Goal: Use online tool/utility: Use online tool/utility

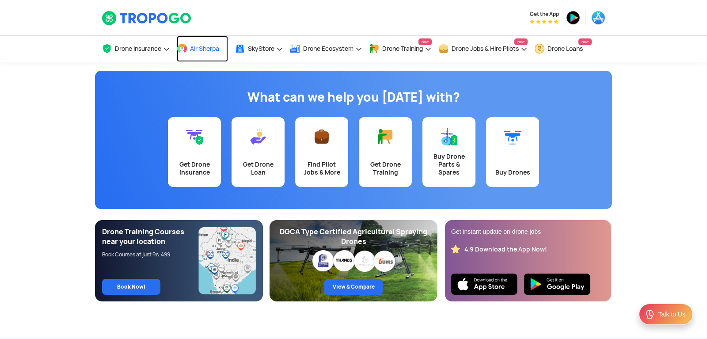
click at [216, 46] on span "Air Sherpa" at bounding box center [204, 48] width 29 height 7
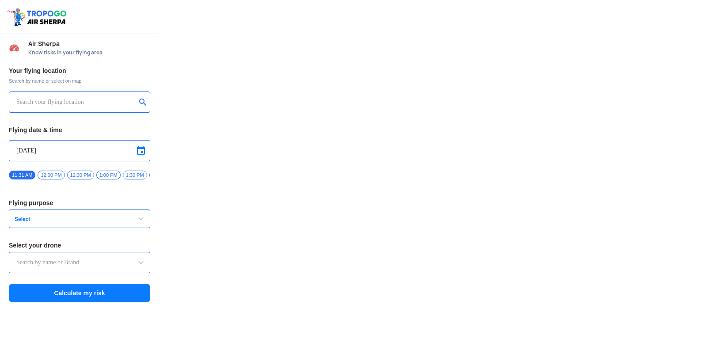
type input "DJI Mini2"
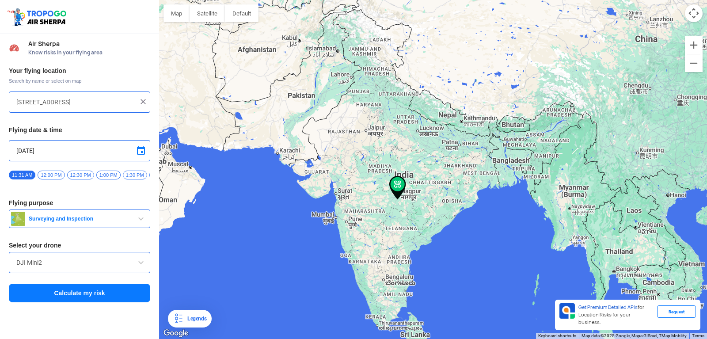
click at [416, 179] on div at bounding box center [433, 169] width 548 height 339
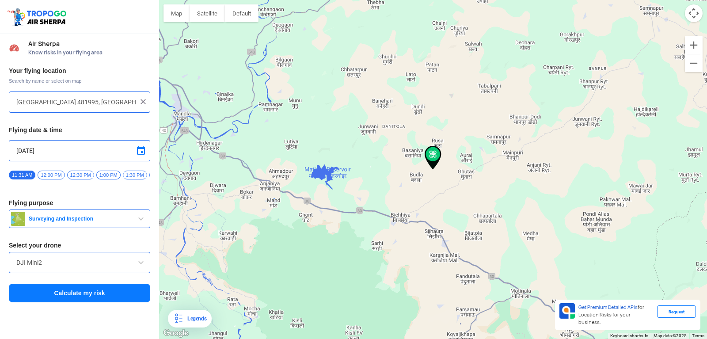
click at [417, 167] on div at bounding box center [433, 169] width 548 height 339
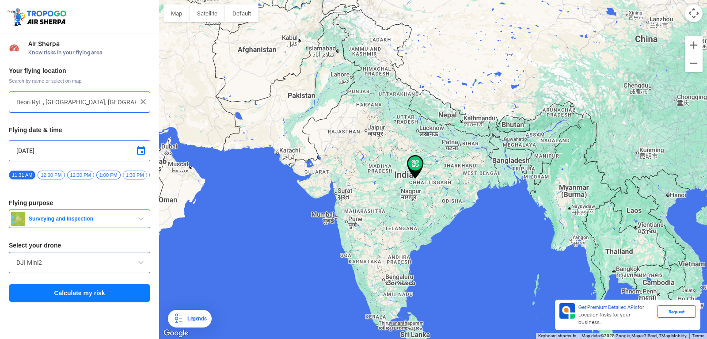
click at [26, 99] on input "Deori Ryt., [GEOGRAPHIC_DATA], [GEOGRAPHIC_DATA]" at bounding box center [76, 102] width 120 height 11
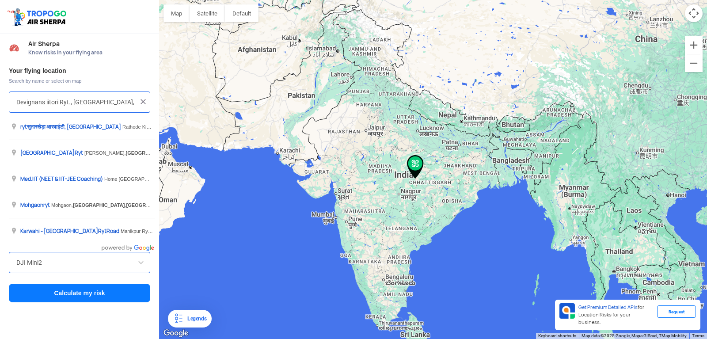
type input "Devignans iitori Ryt., [GEOGRAPHIC_DATA], [GEOGRAPHIC_DATA]"
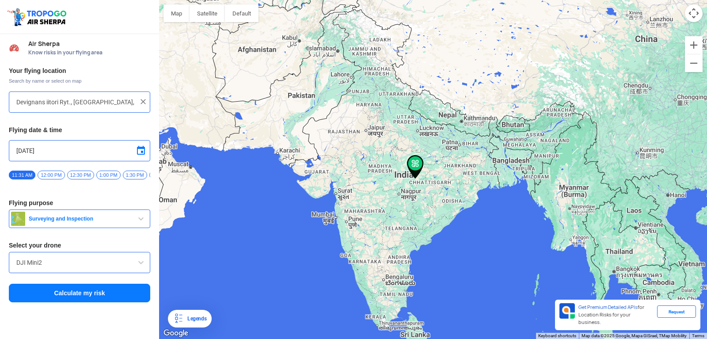
click at [58, 105] on input "Devignans iitori Ryt., [GEOGRAPHIC_DATA], [GEOGRAPHIC_DATA]" at bounding box center [76, 102] width 120 height 11
click at [146, 103] on img at bounding box center [143, 101] width 9 height 9
click at [119, 95] on div at bounding box center [79, 102] width 141 height 21
click at [35, 101] on input "text" at bounding box center [76, 102] width 120 height 11
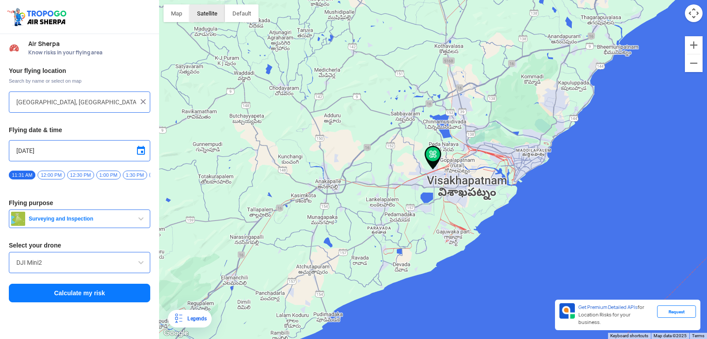
click at [206, 12] on button "Satellite" at bounding box center [207, 13] width 35 height 18
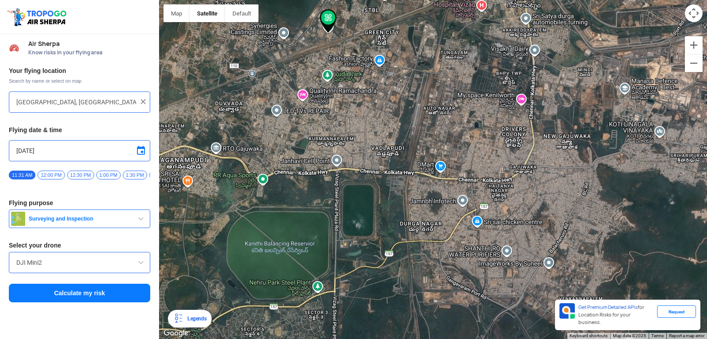
click at [333, 31] on img at bounding box center [328, 21] width 17 height 24
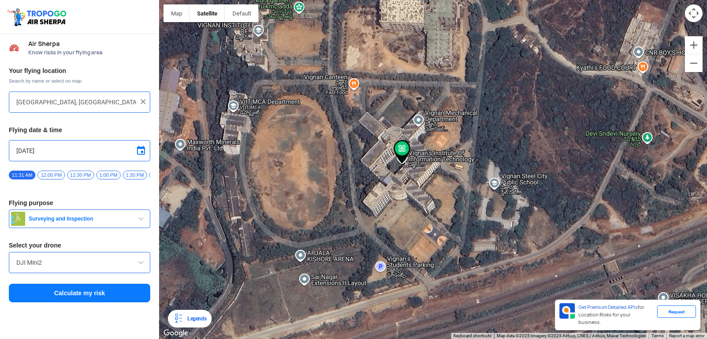
drag, startPoint x: 310, startPoint y: 91, endPoint x: 410, endPoint y: 226, distance: 168.5
click at [410, 226] on div at bounding box center [433, 169] width 548 height 339
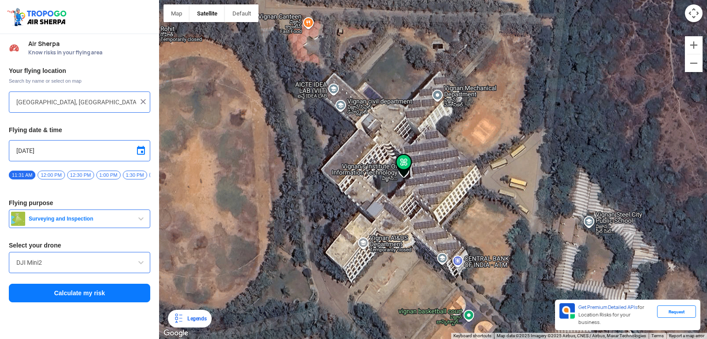
drag, startPoint x: 397, startPoint y: 179, endPoint x: 397, endPoint y: 214, distance: 34.9
click at [397, 214] on div at bounding box center [433, 169] width 548 height 339
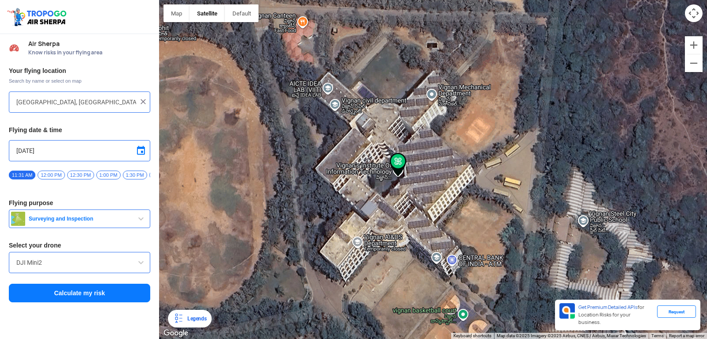
drag, startPoint x: 407, startPoint y: 238, endPoint x: 399, endPoint y: 234, distance: 8.5
click at [399, 234] on div at bounding box center [433, 169] width 548 height 339
click at [346, 218] on div at bounding box center [433, 169] width 548 height 339
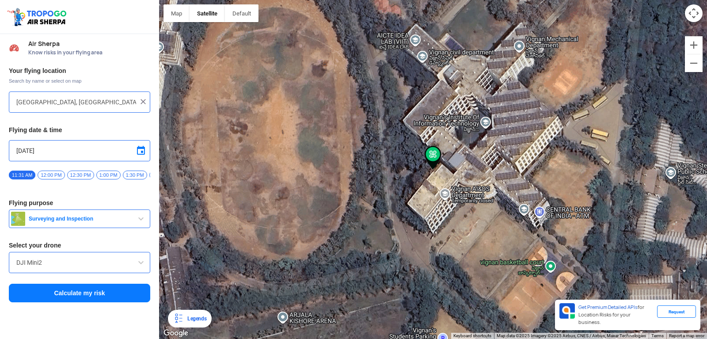
type input "Block D, [GEOGRAPHIC_DATA], [GEOGRAPHIC_DATA], [GEOGRAPHIC_DATA] 530049, [GEOGR…"
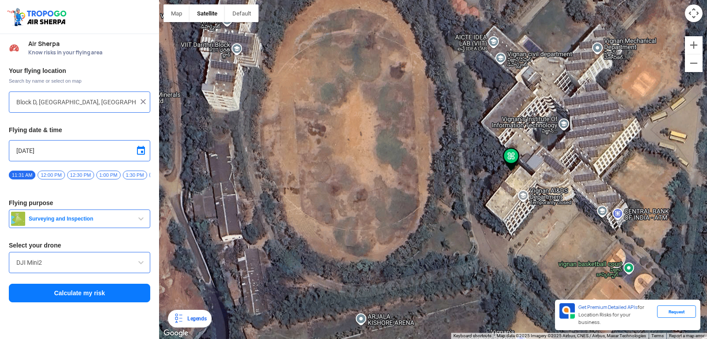
drag, startPoint x: 253, startPoint y: 203, endPoint x: 268, endPoint y: 242, distance: 41.7
click at [267, 238] on div at bounding box center [433, 169] width 548 height 339
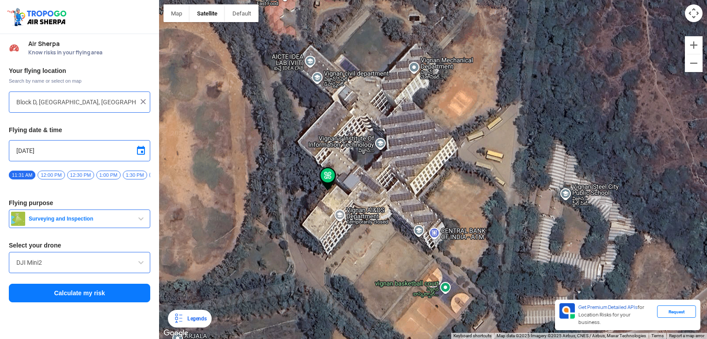
drag, startPoint x: 588, startPoint y: 237, endPoint x: 514, endPoint y: 208, distance: 79.9
click at [514, 208] on div at bounding box center [433, 169] width 548 height 339
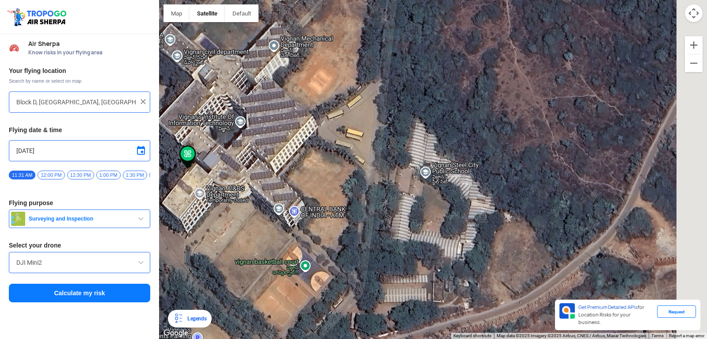
drag, startPoint x: 546, startPoint y: 212, endPoint x: 445, endPoint y: 193, distance: 102.6
click at [405, 187] on div at bounding box center [433, 169] width 548 height 339
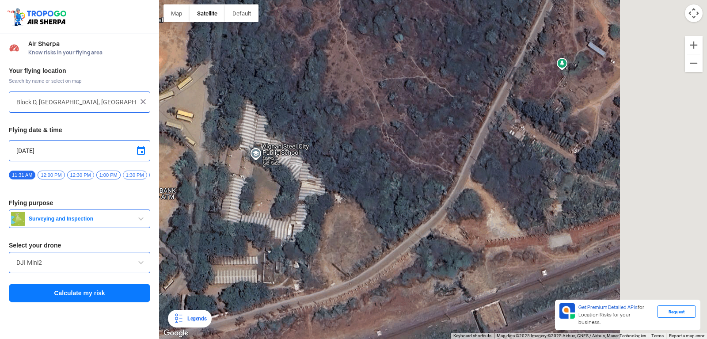
drag, startPoint x: 606, startPoint y: 201, endPoint x: 313, endPoint y: 179, distance: 293.4
click at [313, 179] on div at bounding box center [433, 169] width 548 height 339
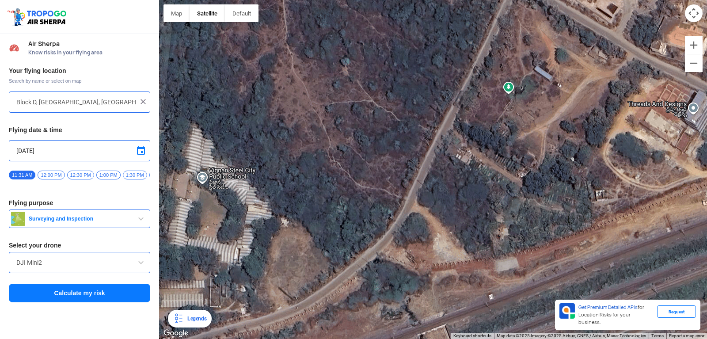
drag, startPoint x: 633, startPoint y: 187, endPoint x: 707, endPoint y: 212, distance: 78.0
click at [707, 212] on div at bounding box center [433, 169] width 548 height 339
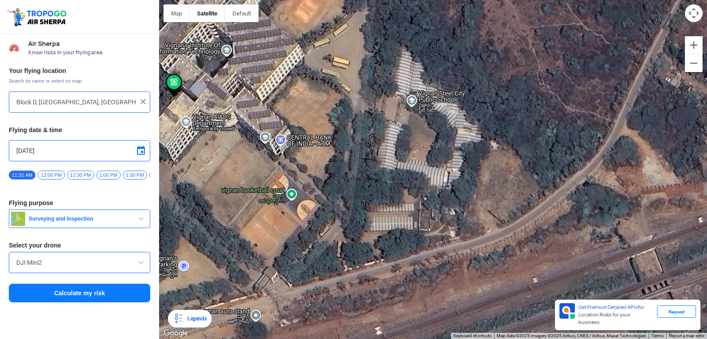
drag, startPoint x: 301, startPoint y: 207, endPoint x: 512, endPoint y: 129, distance: 224.9
click at [512, 129] on div at bounding box center [433, 169] width 548 height 339
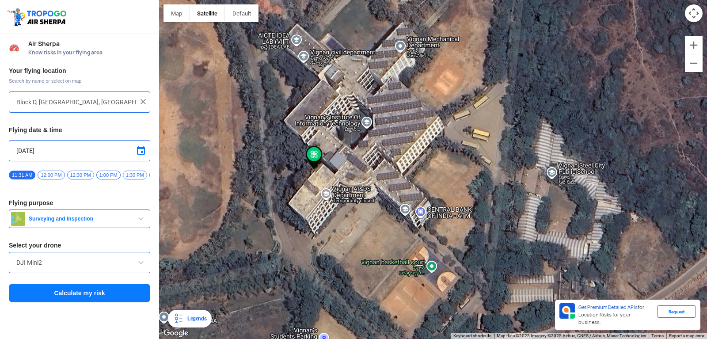
drag, startPoint x: 338, startPoint y: 163, endPoint x: 479, endPoint y: 237, distance: 159.0
click at [479, 237] on div at bounding box center [433, 169] width 548 height 339
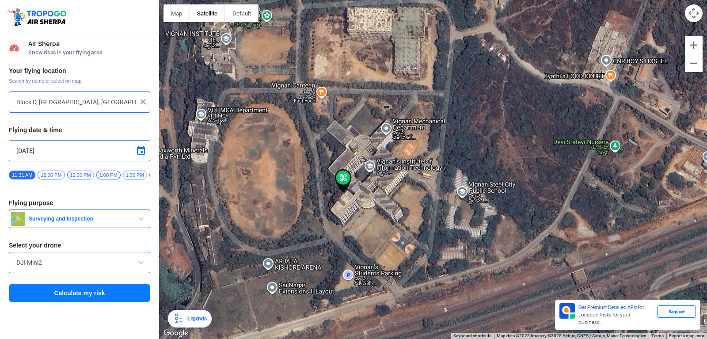
drag, startPoint x: 540, startPoint y: 152, endPoint x: 362, endPoint y: 199, distance: 183.3
click at [362, 199] on div at bounding box center [433, 169] width 548 height 339
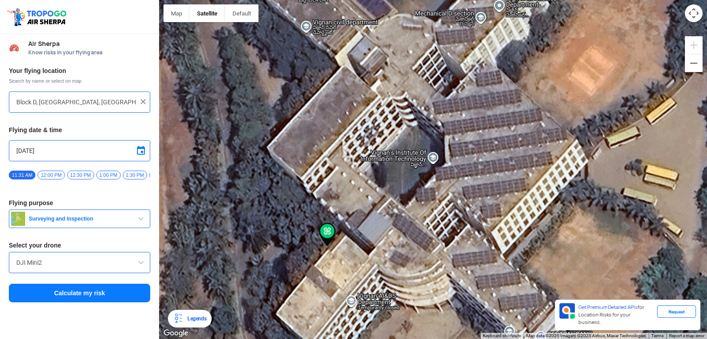
drag, startPoint x: 343, startPoint y: 151, endPoint x: 429, endPoint y: 186, distance: 93.0
click at [429, 186] on div at bounding box center [433, 169] width 548 height 339
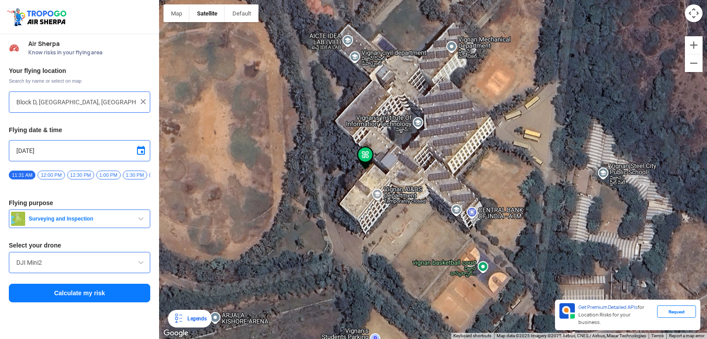
drag, startPoint x: 441, startPoint y: 186, endPoint x: 429, endPoint y: 141, distance: 47.1
click at [429, 141] on div at bounding box center [433, 169] width 548 height 339
click at [109, 217] on span "Surveying and Inspection" at bounding box center [80, 218] width 111 height 7
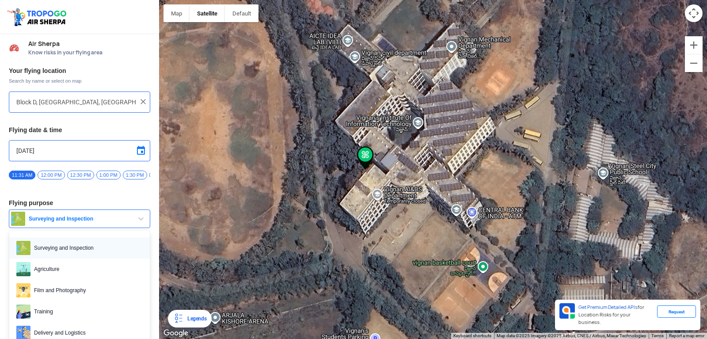
scroll to position [42, 0]
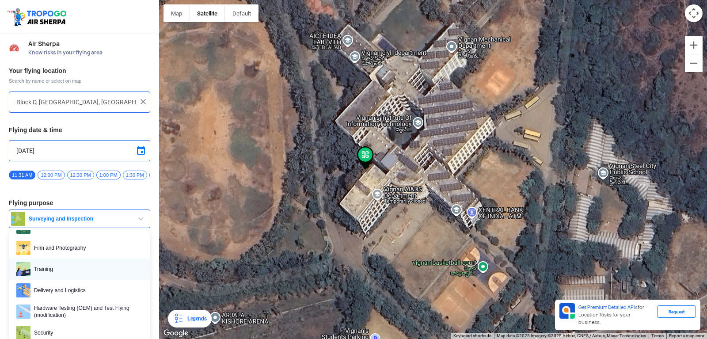
click at [69, 271] on span "Training" at bounding box center [87, 269] width 112 height 14
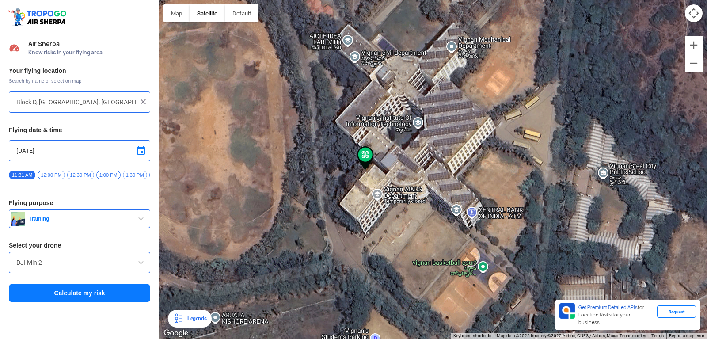
click at [50, 258] on input "DJI Mini2" at bounding box center [79, 262] width 126 height 11
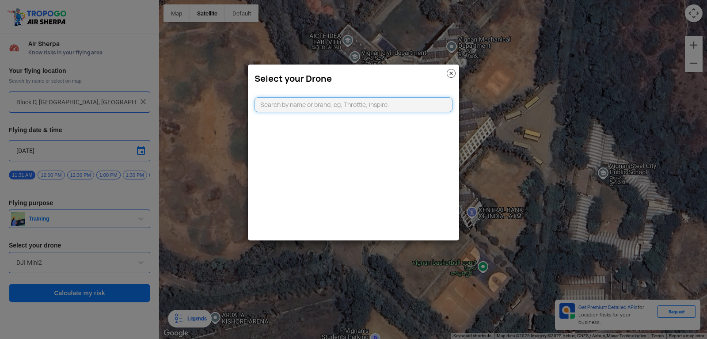
click at [283, 103] on input "text" at bounding box center [354, 104] width 198 height 15
click at [451, 74] on img at bounding box center [451, 73] width 9 height 9
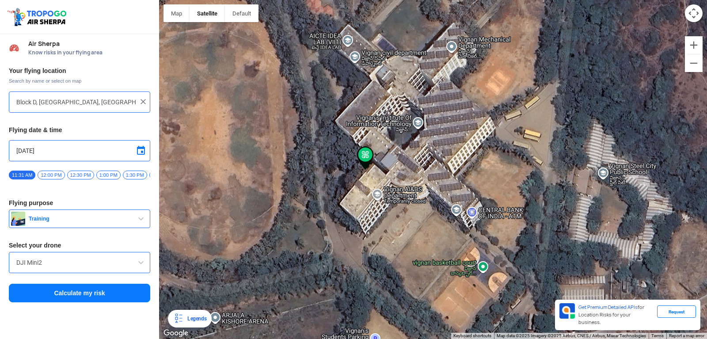
click at [81, 292] on button "Calculate my risk" at bounding box center [79, 293] width 141 height 19
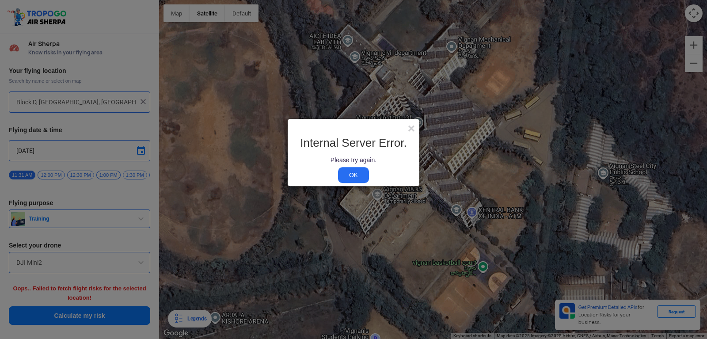
click at [354, 173] on link "OK" at bounding box center [353, 175] width 31 height 16
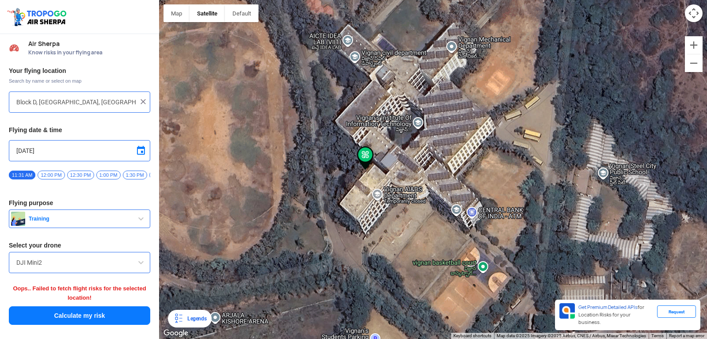
click at [58, 266] on input "DJI Mini2" at bounding box center [79, 262] width 126 height 11
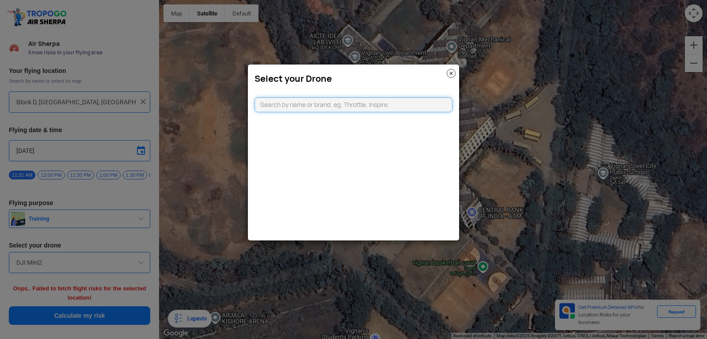
click at [286, 105] on input "text" at bounding box center [354, 104] width 198 height 15
click at [293, 103] on input "dj" at bounding box center [354, 104] width 198 height 15
type input "d"
type input "DJ"
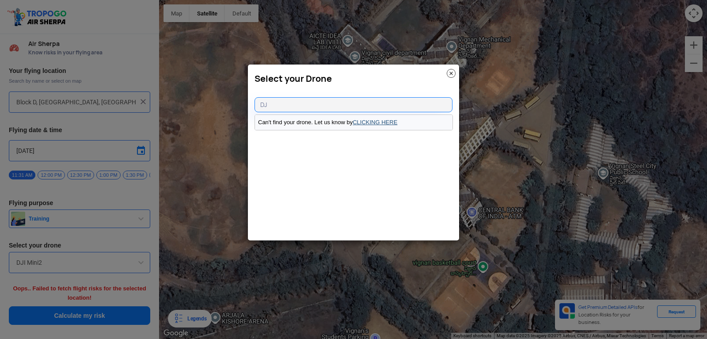
click at [372, 121] on link "CLICKING HERE" at bounding box center [375, 122] width 45 height 7
click at [362, 123] on link "CLICKING HERE" at bounding box center [375, 122] width 45 height 7
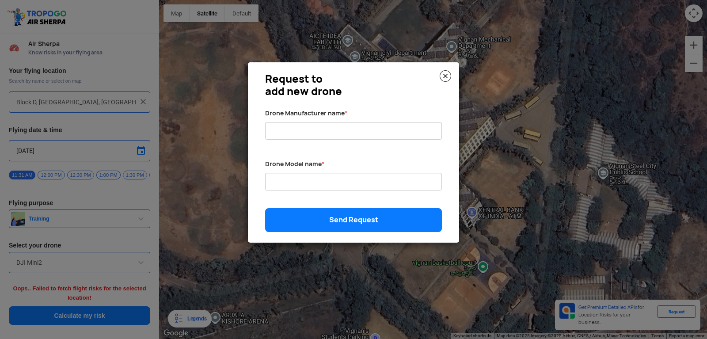
click at [444, 76] on img at bounding box center [445, 75] width 11 height 11
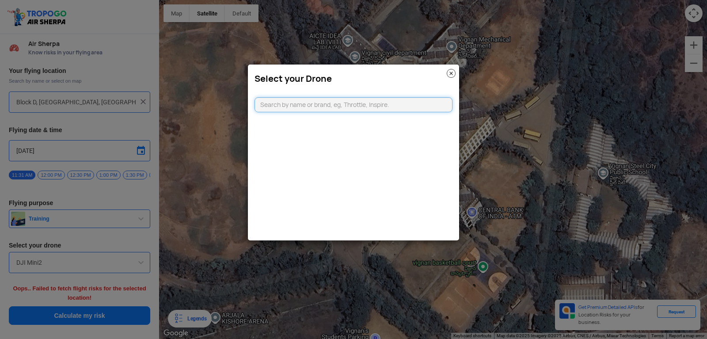
click at [378, 101] on input "text" at bounding box center [354, 104] width 198 height 15
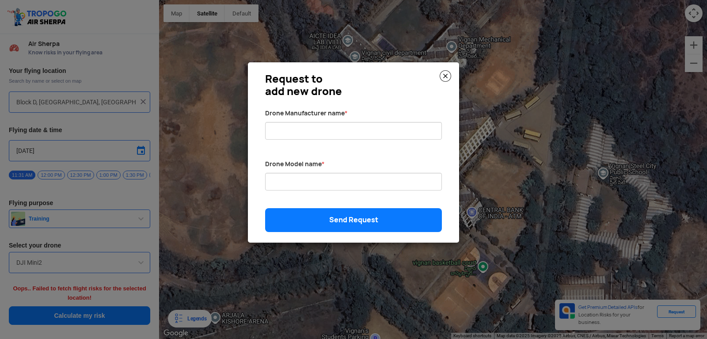
click at [446, 75] on img at bounding box center [445, 75] width 11 height 11
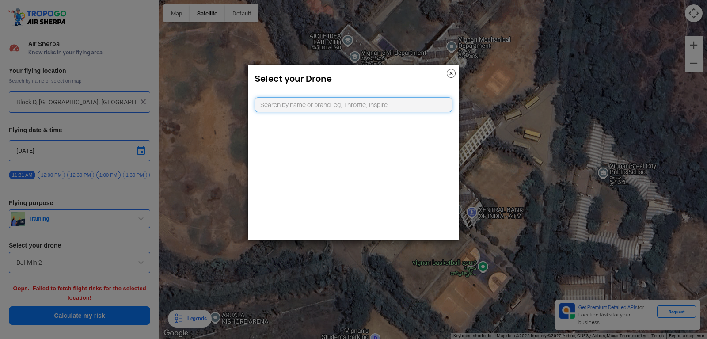
click at [306, 102] on input "text" at bounding box center [354, 104] width 198 height 15
type input "D"
type input "DGCA"
click at [451, 72] on img at bounding box center [451, 73] width 9 height 9
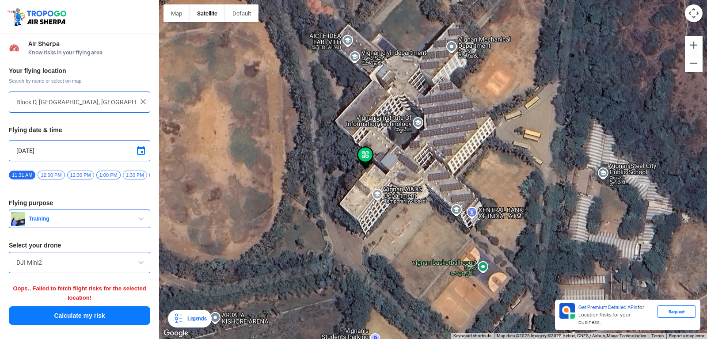
click at [143, 261] on span at bounding box center [141, 262] width 11 height 11
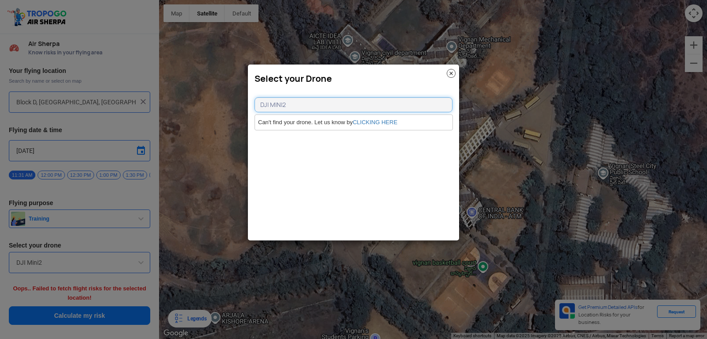
type input "DJI MINI2"
click at [448, 74] on img at bounding box center [451, 73] width 9 height 9
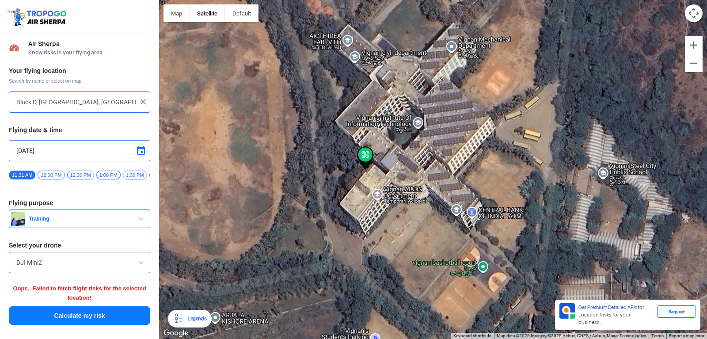
click at [141, 105] on img at bounding box center [143, 101] width 9 height 9
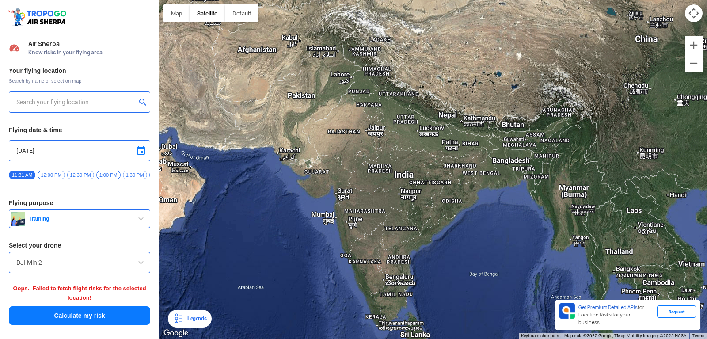
click at [101, 96] on div at bounding box center [79, 102] width 141 height 21
click at [59, 103] on input "text" at bounding box center [76, 102] width 120 height 11
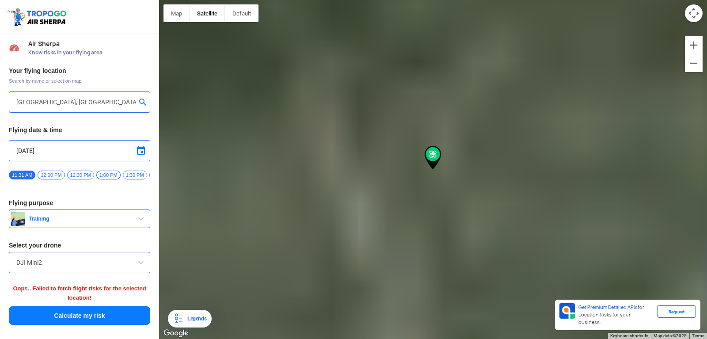
type input "kanupuru, [GEOGRAPHIC_DATA], [GEOGRAPHIC_DATA] 533289, [GEOGRAPHIC_DATA]"
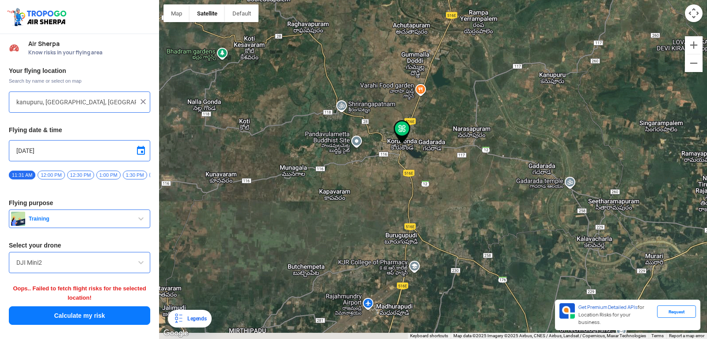
drag, startPoint x: 513, startPoint y: 240, endPoint x: 432, endPoint y: 162, distance: 111.9
click at [459, 184] on div at bounding box center [433, 169] width 548 height 339
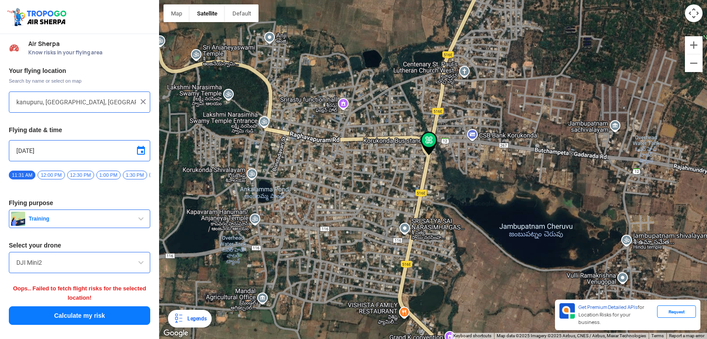
drag, startPoint x: 475, startPoint y: 122, endPoint x: 435, endPoint y: 182, distance: 72.3
click at [435, 182] on div at bounding box center [433, 169] width 548 height 339
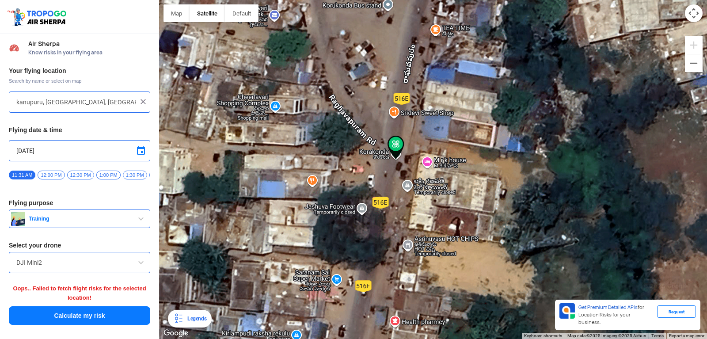
drag, startPoint x: 392, startPoint y: 114, endPoint x: 398, endPoint y: 174, distance: 60.0
click at [398, 174] on div at bounding box center [433, 169] width 548 height 339
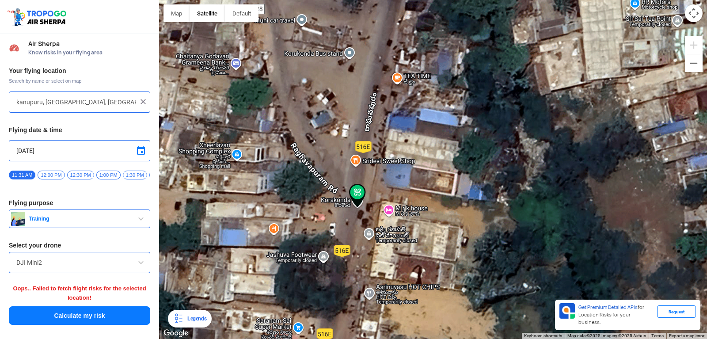
drag, startPoint x: 393, startPoint y: 163, endPoint x: 353, endPoint y: 214, distance: 64.9
click at [353, 214] on div at bounding box center [433, 169] width 548 height 339
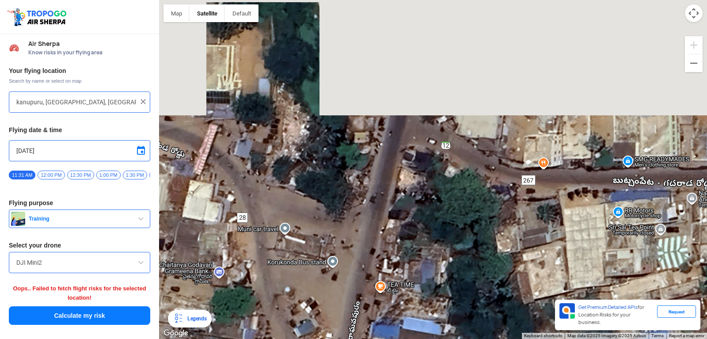
drag, startPoint x: 374, startPoint y: 133, endPoint x: 365, endPoint y: 347, distance: 213.7
click at [365, 339] on div at bounding box center [433, 169] width 548 height 339
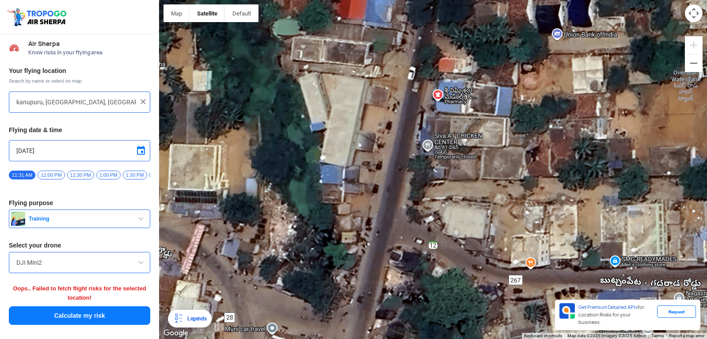
drag, startPoint x: 375, startPoint y: 259, endPoint x: 362, endPoint y: 323, distance: 65.3
click at [362, 323] on div at bounding box center [433, 169] width 548 height 339
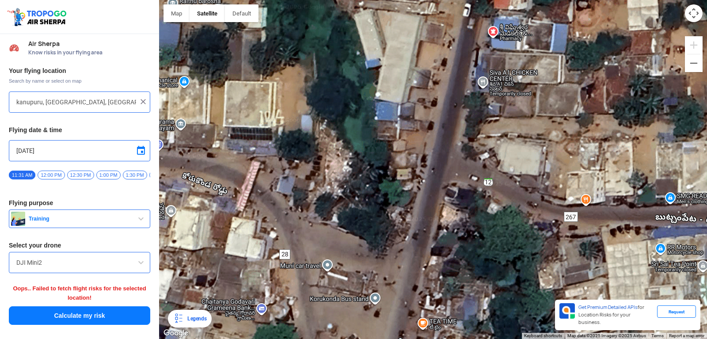
drag, startPoint x: 380, startPoint y: 226, endPoint x: 445, endPoint y: 145, distance: 103.8
click at [443, 150] on div at bounding box center [433, 169] width 548 height 339
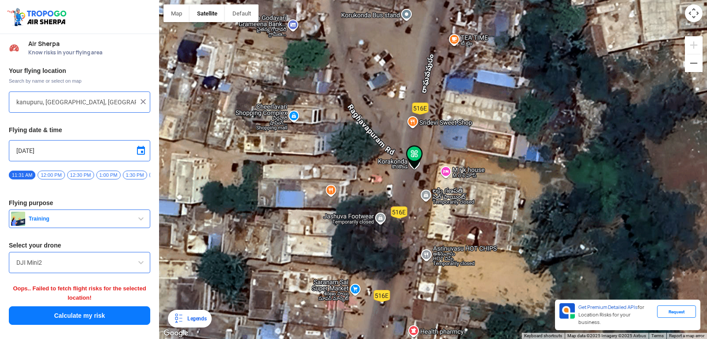
drag, startPoint x: 544, startPoint y: 221, endPoint x: 376, endPoint y: 301, distance: 186.8
click at [376, 301] on div at bounding box center [433, 169] width 548 height 339
click at [414, 153] on img at bounding box center [414, 157] width 17 height 24
click at [141, 99] on img at bounding box center [143, 101] width 9 height 9
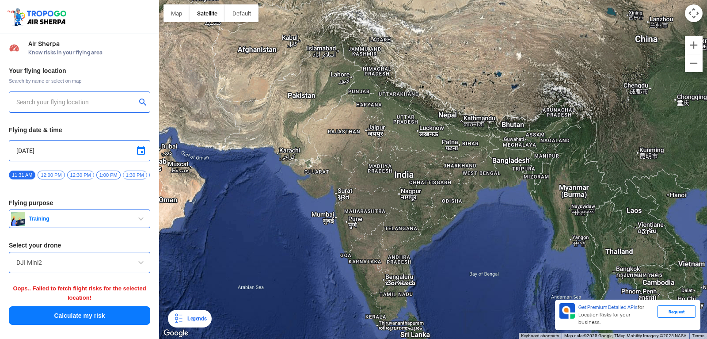
click at [106, 100] on input "text" at bounding box center [76, 102] width 120 height 11
type input "[GEOGRAPHIC_DATA] 535214, [GEOGRAPHIC_DATA]"
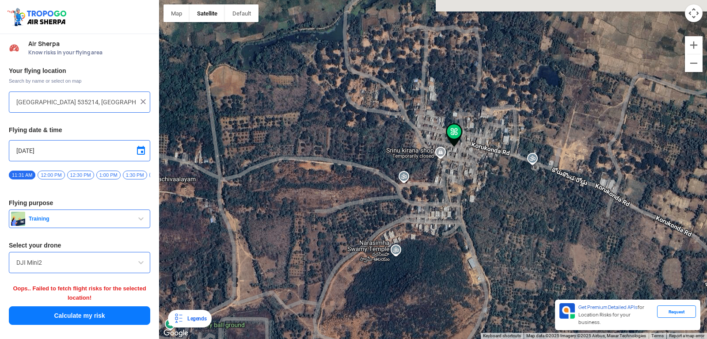
drag, startPoint x: 438, startPoint y: 106, endPoint x: 419, endPoint y: 252, distance: 147.2
click at [417, 260] on div at bounding box center [433, 169] width 548 height 339
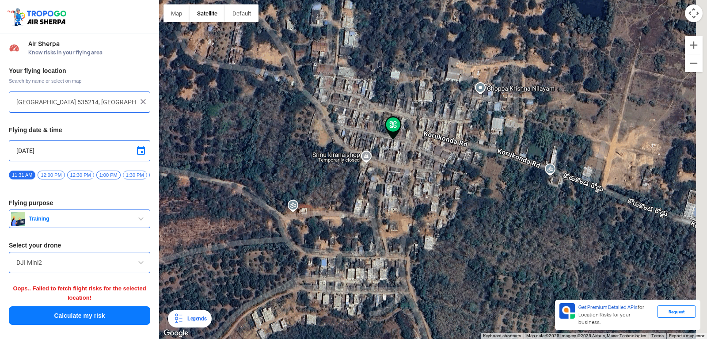
drag, startPoint x: 465, startPoint y: 149, endPoint x: 390, endPoint y: 165, distance: 77.0
click at [390, 165] on div at bounding box center [433, 169] width 548 height 339
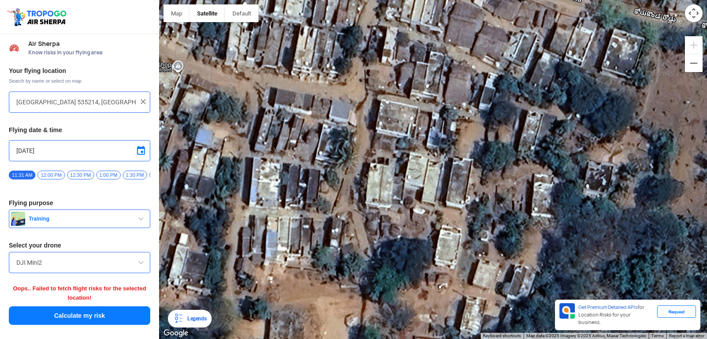
drag, startPoint x: 442, startPoint y: 164, endPoint x: 322, endPoint y: 56, distance: 161.2
click at [322, 56] on div at bounding box center [433, 169] width 548 height 339
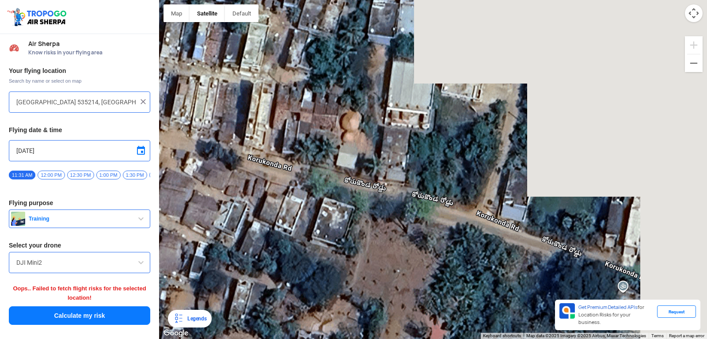
drag, startPoint x: 418, startPoint y: 118, endPoint x: 153, endPoint y: 300, distance: 322.0
click at [159, 308] on div at bounding box center [433, 169] width 548 height 339
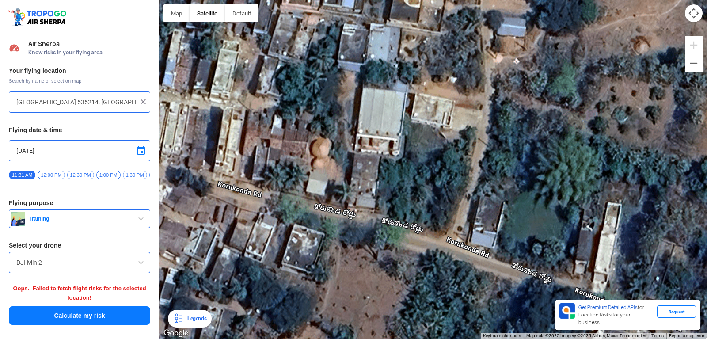
drag, startPoint x: 433, startPoint y: 176, endPoint x: 278, endPoint y: 118, distance: 165.6
click at [279, 118] on div at bounding box center [433, 169] width 548 height 339
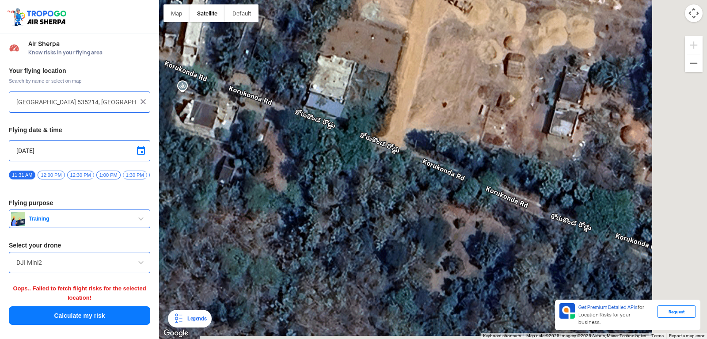
drag, startPoint x: 481, startPoint y: 217, endPoint x: 323, endPoint y: 168, distance: 165.8
click at [323, 168] on div at bounding box center [433, 169] width 548 height 339
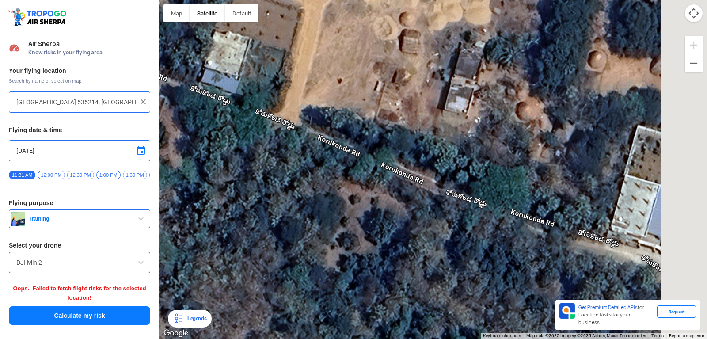
drag, startPoint x: 452, startPoint y: 198, endPoint x: 332, endPoint y: 173, distance: 123.3
click at [332, 173] on div at bounding box center [433, 169] width 548 height 339
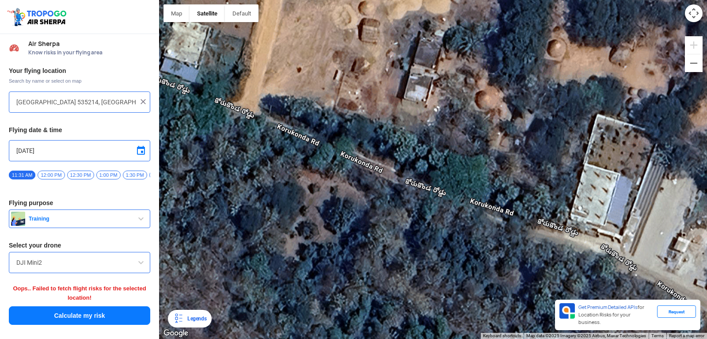
drag, startPoint x: 493, startPoint y: 216, endPoint x: 297, endPoint y: 153, distance: 205.6
click at [299, 154] on div at bounding box center [433, 169] width 548 height 339
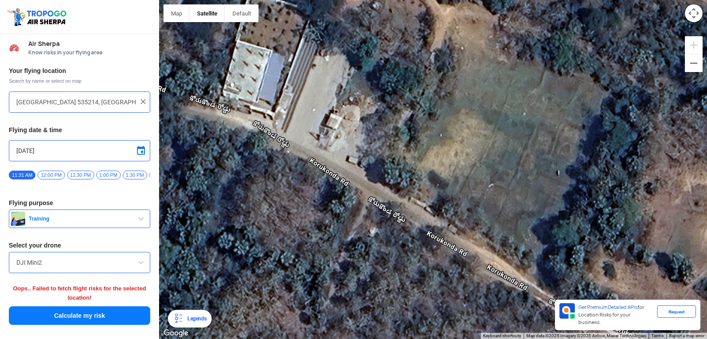
drag, startPoint x: 449, startPoint y: 218, endPoint x: 392, endPoint y: 178, distance: 69.8
click at [392, 178] on div at bounding box center [433, 169] width 548 height 339
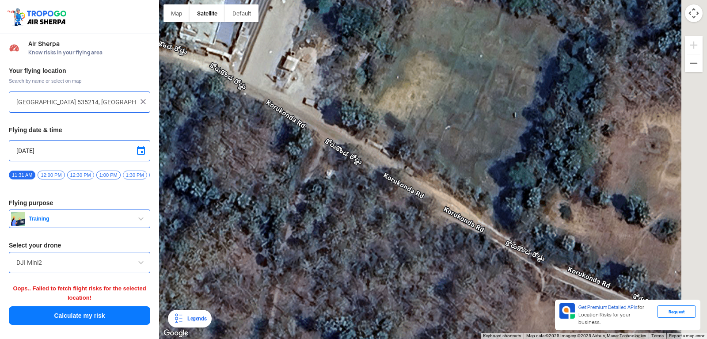
drag, startPoint x: 433, startPoint y: 241, endPoint x: 381, endPoint y: 164, distance: 92.8
click at [383, 167] on div at bounding box center [433, 169] width 548 height 339
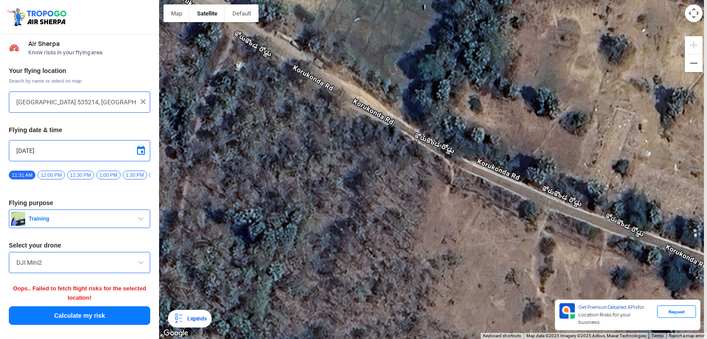
drag, startPoint x: 451, startPoint y: 243, endPoint x: 343, endPoint y: 166, distance: 132.6
click at [343, 166] on div at bounding box center [433, 169] width 548 height 339
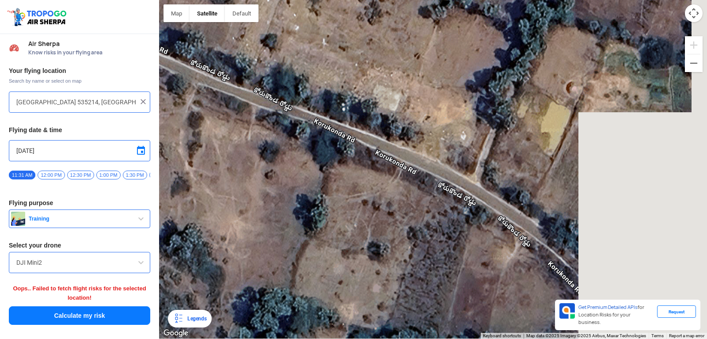
drag, startPoint x: 556, startPoint y: 224, endPoint x: 359, endPoint y: 195, distance: 199.2
click at [348, 189] on div at bounding box center [433, 169] width 548 height 339
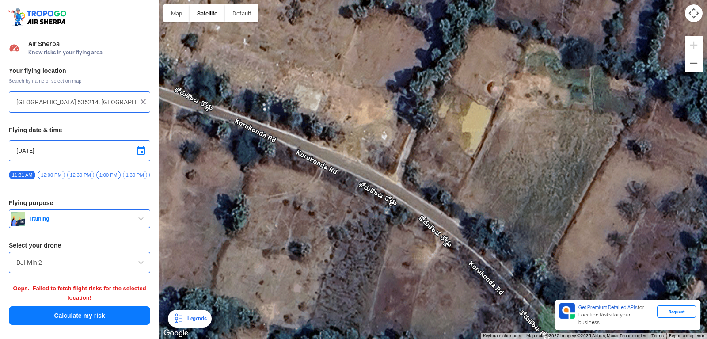
drag, startPoint x: 552, startPoint y: 252, endPoint x: 496, endPoint y: 166, distance: 103.0
click at [506, 175] on div at bounding box center [433, 169] width 548 height 339
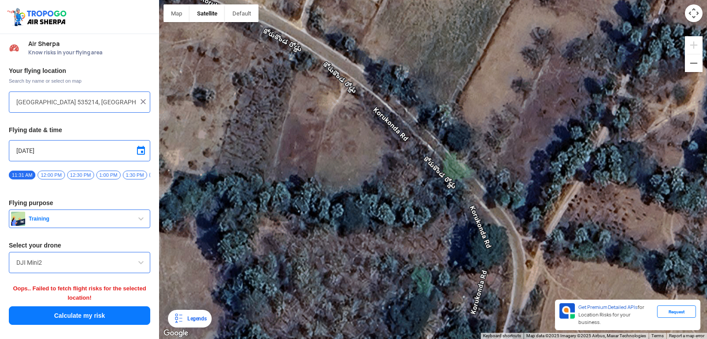
drag, startPoint x: 531, startPoint y: 253, endPoint x: 521, endPoint y: 185, distance: 68.4
click at [522, 186] on div at bounding box center [433, 169] width 548 height 339
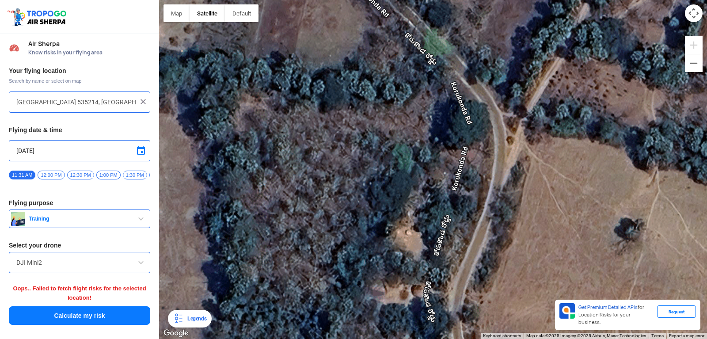
drag, startPoint x: 492, startPoint y: 261, endPoint x: 503, endPoint y: 196, distance: 66.4
click at [503, 198] on div at bounding box center [433, 169] width 548 height 339
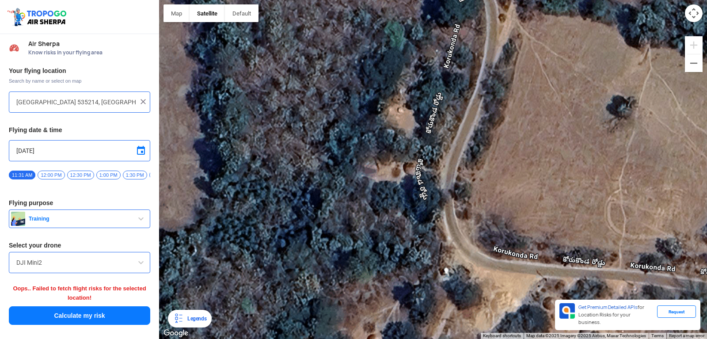
drag, startPoint x: 499, startPoint y: 268, endPoint x: 402, endPoint y: 168, distance: 139.1
click at [419, 177] on div at bounding box center [433, 169] width 548 height 339
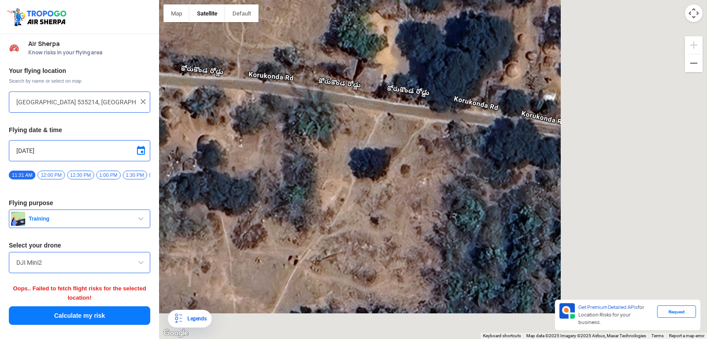
drag, startPoint x: 630, startPoint y: 272, endPoint x: 340, endPoint y: 221, distance: 294.0
click at [404, 224] on div at bounding box center [433, 169] width 548 height 339
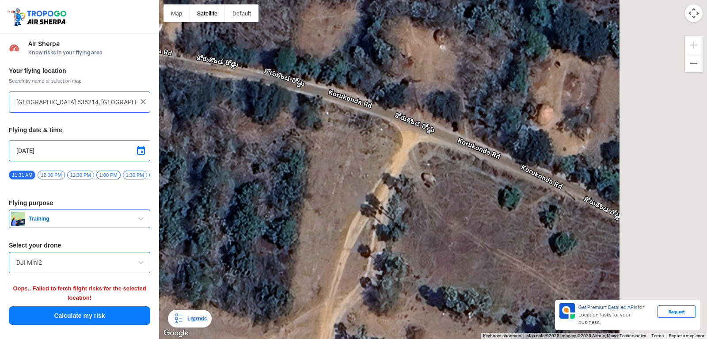
drag, startPoint x: 546, startPoint y: 247, endPoint x: 433, endPoint y: 221, distance: 115.7
click at [439, 221] on div at bounding box center [433, 169] width 548 height 339
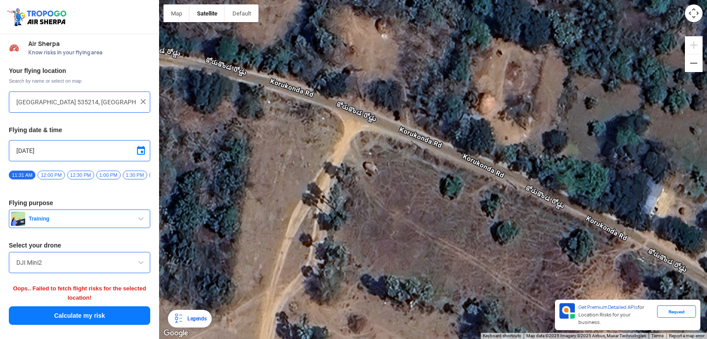
drag, startPoint x: 648, startPoint y: 265, endPoint x: 413, endPoint y: 217, distance: 239.7
click at [452, 221] on div at bounding box center [433, 169] width 548 height 339
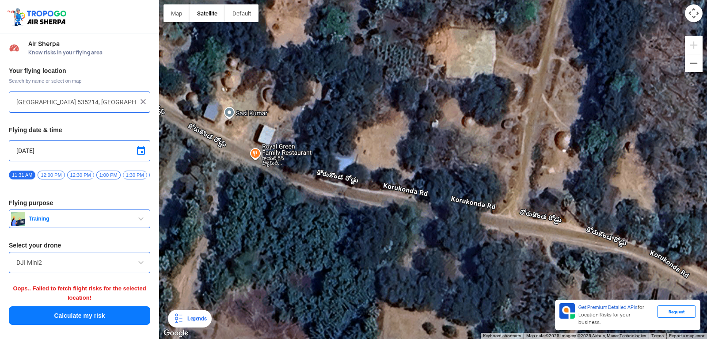
drag, startPoint x: 568, startPoint y: 257, endPoint x: 610, endPoint y: 213, distance: 60.3
click at [610, 213] on div at bounding box center [433, 169] width 548 height 339
drag, startPoint x: 561, startPoint y: 233, endPoint x: 422, endPoint y: 125, distance: 176.4
click at [493, 164] on div at bounding box center [433, 169] width 548 height 339
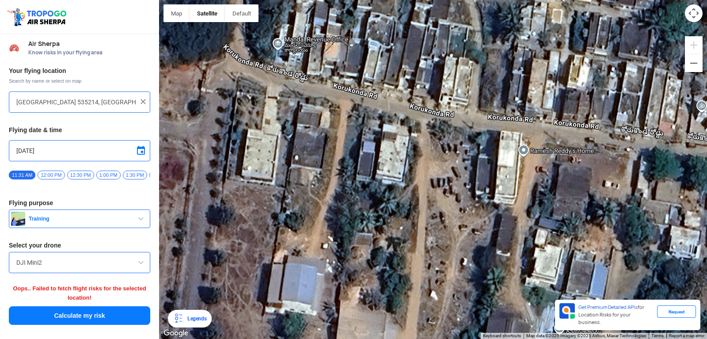
drag, startPoint x: 443, startPoint y: 139, endPoint x: 446, endPoint y: 194, distance: 55.7
click at [453, 217] on div at bounding box center [433, 169] width 548 height 339
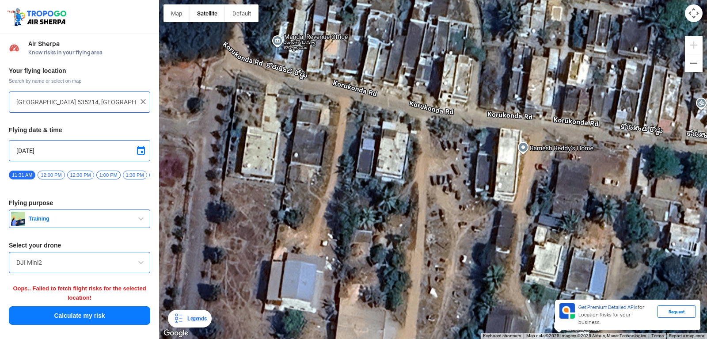
drag, startPoint x: 341, startPoint y: 158, endPoint x: 707, endPoint y: 308, distance: 395.5
click at [707, 308] on div at bounding box center [433, 169] width 548 height 339
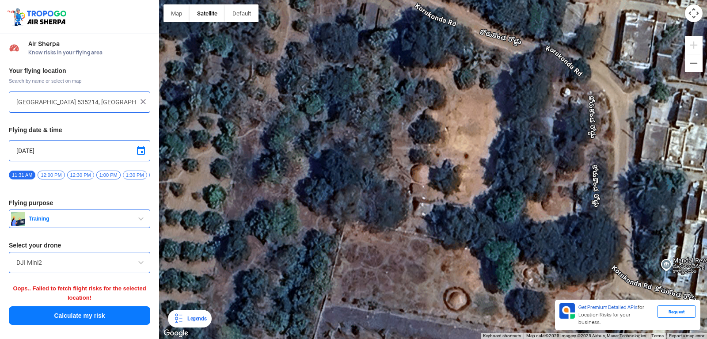
drag, startPoint x: 328, startPoint y: 204, endPoint x: 626, endPoint y: 284, distance: 308.6
click at [707, 307] on div at bounding box center [433, 169] width 548 height 339
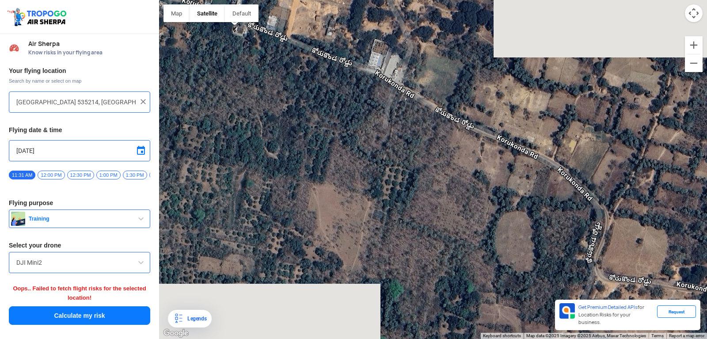
drag, startPoint x: 376, startPoint y: 201, endPoint x: 707, endPoint y: 359, distance: 367.0
click at [707, 339] on div at bounding box center [433, 169] width 548 height 339
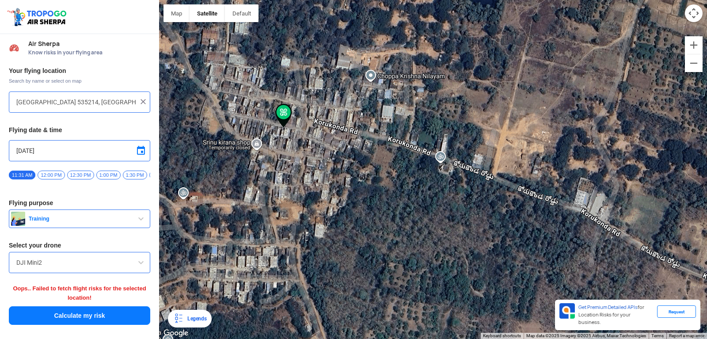
drag, startPoint x: 513, startPoint y: 240, endPoint x: 492, endPoint y: 360, distance: 121.7
click at [492, 339] on div at bounding box center [433, 169] width 548 height 339
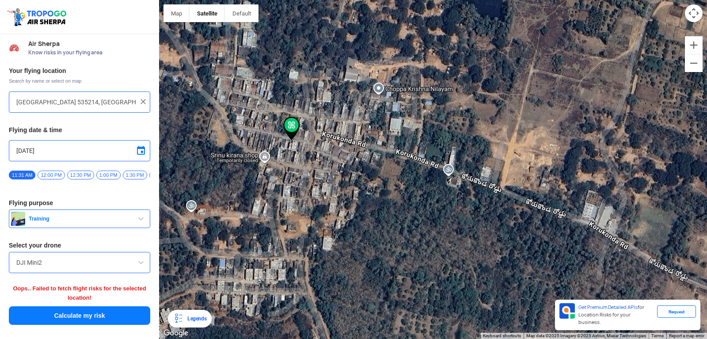
drag, startPoint x: 354, startPoint y: 215, endPoint x: 363, endPoint y: 230, distance: 17.8
click at [363, 230] on div at bounding box center [433, 169] width 548 height 339
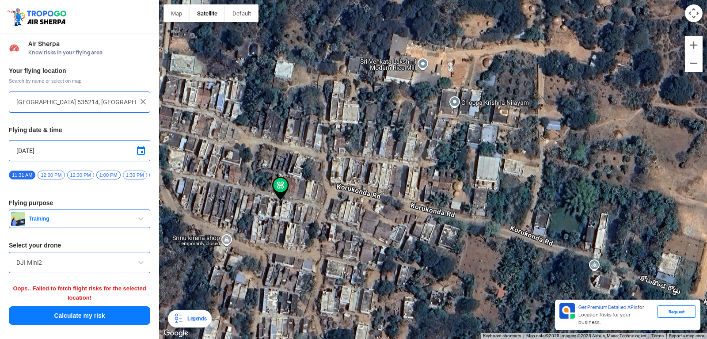
drag, startPoint x: 303, startPoint y: 145, endPoint x: 351, endPoint y: 236, distance: 103.0
click at [351, 236] on div at bounding box center [433, 169] width 548 height 339
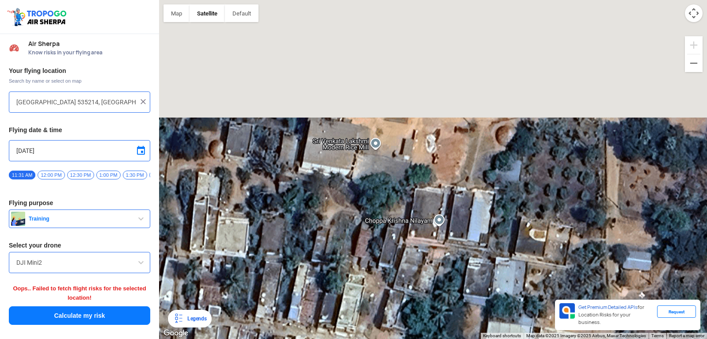
drag, startPoint x: 409, startPoint y: 121, endPoint x: 351, endPoint y: 271, distance: 160.1
click at [352, 271] on div at bounding box center [433, 169] width 548 height 339
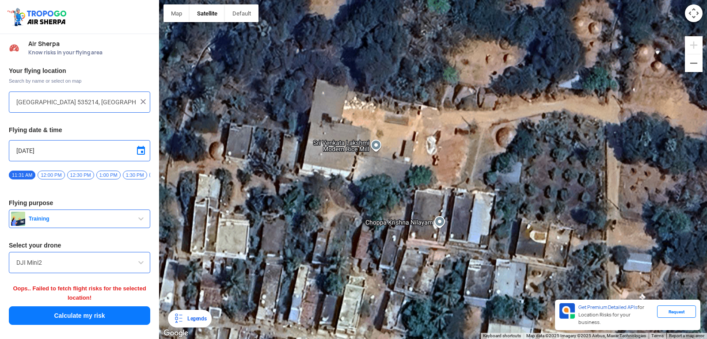
drag, startPoint x: 359, startPoint y: 283, endPoint x: 355, endPoint y: 181, distance: 102.6
click at [355, 181] on div at bounding box center [433, 169] width 548 height 339
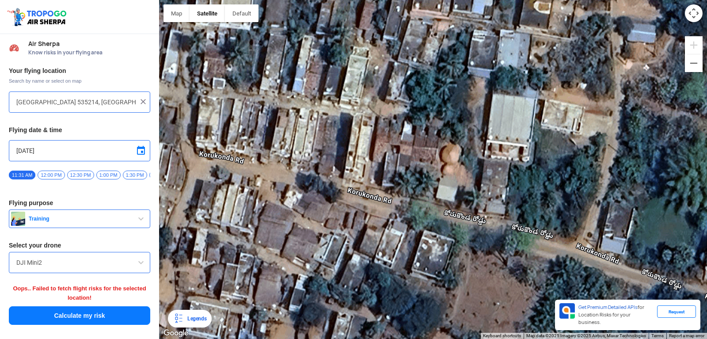
drag, startPoint x: 419, startPoint y: 257, endPoint x: 429, endPoint y: 192, distance: 66.1
click at [429, 192] on div at bounding box center [433, 169] width 548 height 339
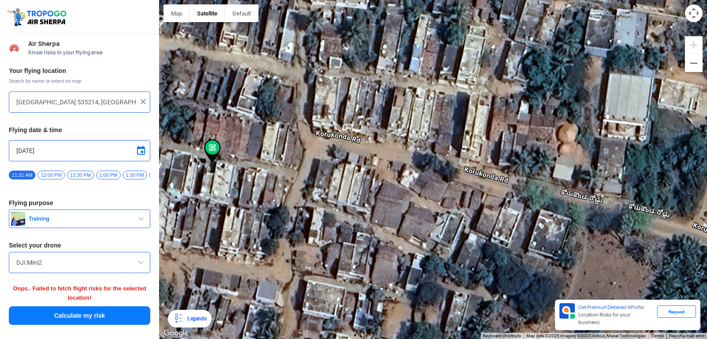
drag, startPoint x: 404, startPoint y: 227, endPoint x: 520, endPoint y: 205, distance: 118.7
click at [520, 205] on div at bounding box center [433, 169] width 548 height 339
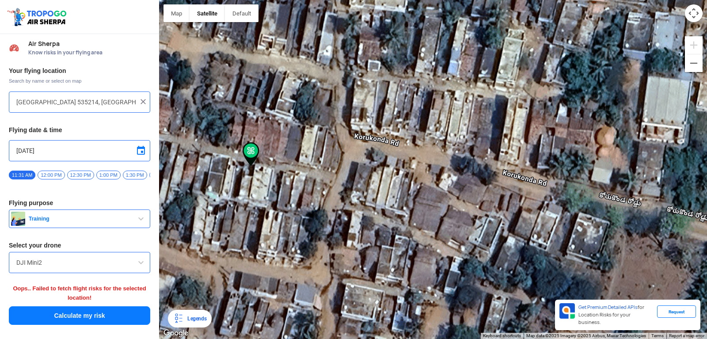
drag, startPoint x: 421, startPoint y: 211, endPoint x: 600, endPoint y: 218, distance: 179.6
click at [600, 218] on div at bounding box center [433, 169] width 548 height 339
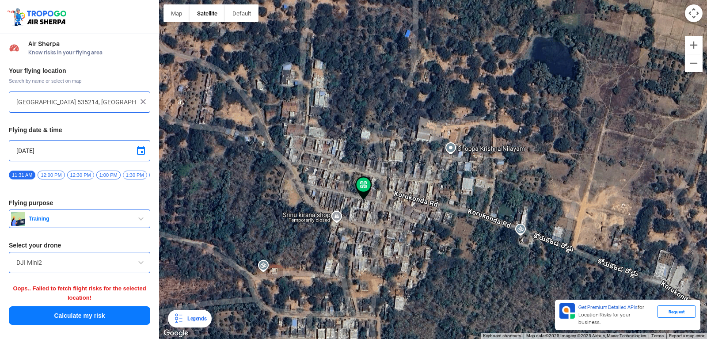
drag, startPoint x: 428, startPoint y: 207, endPoint x: 304, endPoint y: 206, distance: 124.2
click at [304, 206] on div at bounding box center [433, 169] width 548 height 339
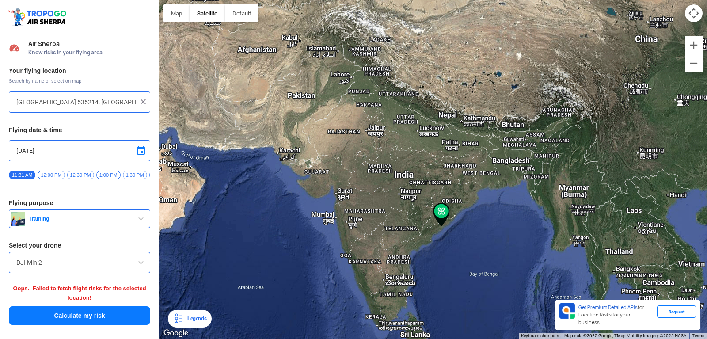
click at [142, 103] on img at bounding box center [143, 101] width 9 height 9
click at [71, 103] on input "text" at bounding box center [76, 102] width 120 height 11
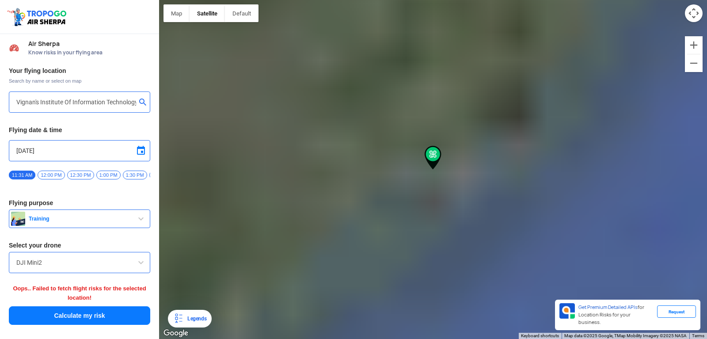
type input "[GEOGRAPHIC_DATA], [GEOGRAPHIC_DATA] 530049, [GEOGRAPHIC_DATA]"
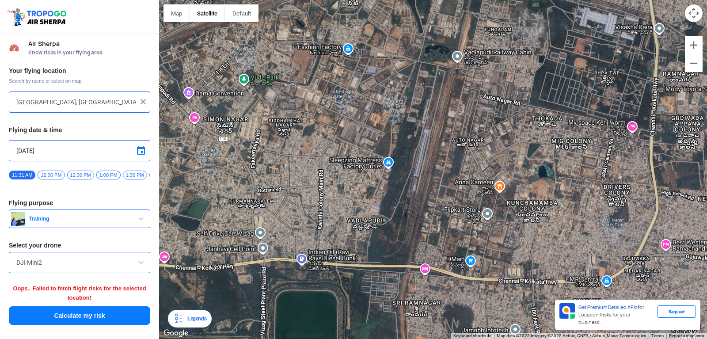
drag, startPoint x: 262, startPoint y: 146, endPoint x: 541, endPoint y: 318, distance: 328.2
click at [578, 339] on div at bounding box center [433, 169] width 548 height 339
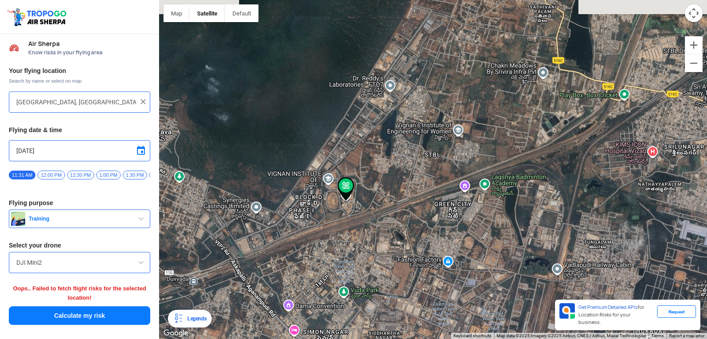
drag, startPoint x: 510, startPoint y: 147, endPoint x: 397, endPoint y: 360, distance: 241.2
click at [397, 339] on div at bounding box center [433, 169] width 548 height 339
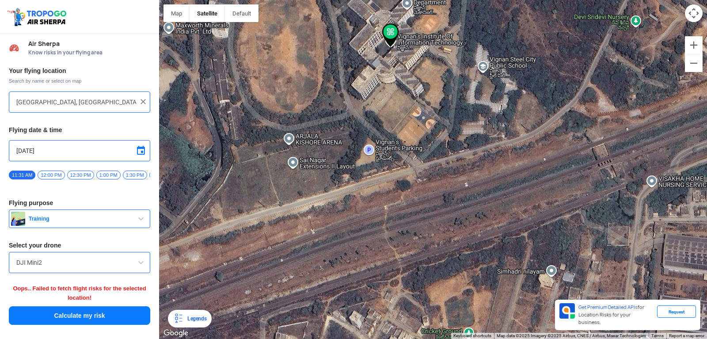
drag, startPoint x: 354, startPoint y: 71, endPoint x: 405, endPoint y: 360, distance: 293.2
click at [405, 339] on div at bounding box center [433, 169] width 548 height 339
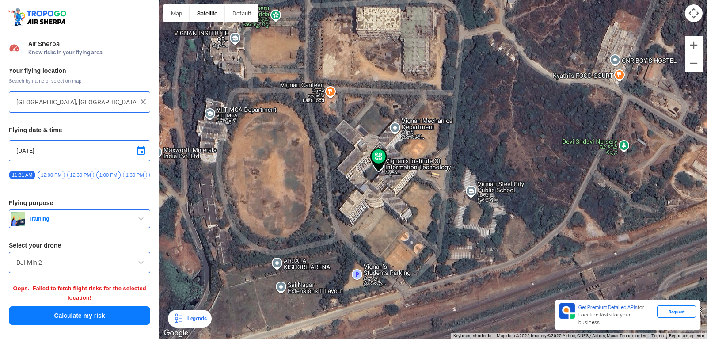
drag, startPoint x: 404, startPoint y: 91, endPoint x: 385, endPoint y: 217, distance: 127.1
click at [385, 217] on div at bounding box center [433, 169] width 548 height 339
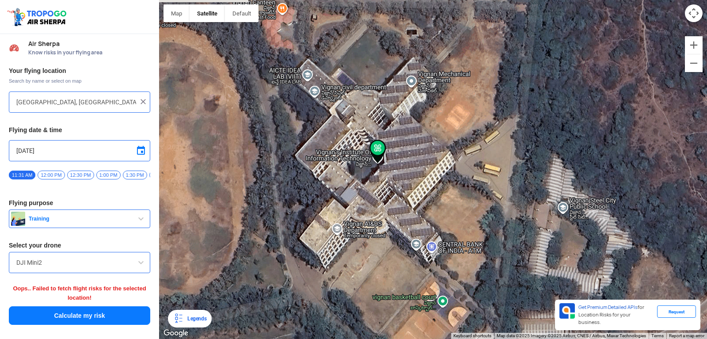
drag, startPoint x: 347, startPoint y: 140, endPoint x: 354, endPoint y: 179, distance: 40.1
click at [354, 179] on div at bounding box center [433, 169] width 548 height 339
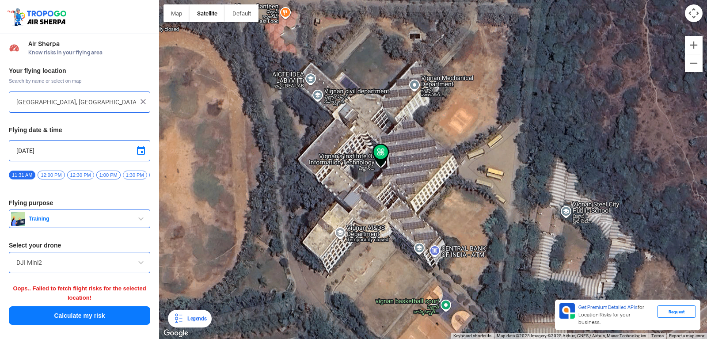
click at [393, 124] on div at bounding box center [433, 169] width 548 height 339
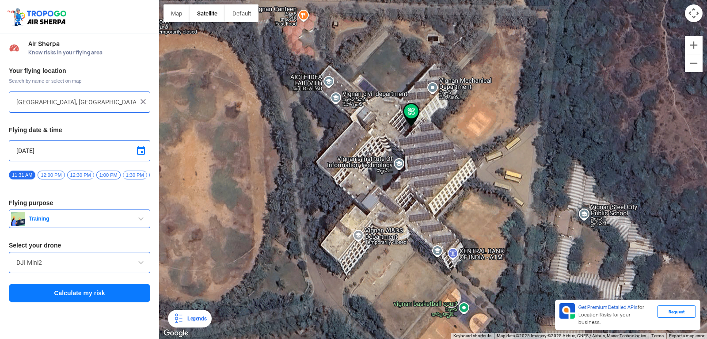
drag, startPoint x: 246, startPoint y: 110, endPoint x: 225, endPoint y: 66, distance: 48.7
click at [225, 66] on div at bounding box center [433, 169] width 548 height 339
click at [138, 217] on span "button" at bounding box center [141, 219] width 11 height 11
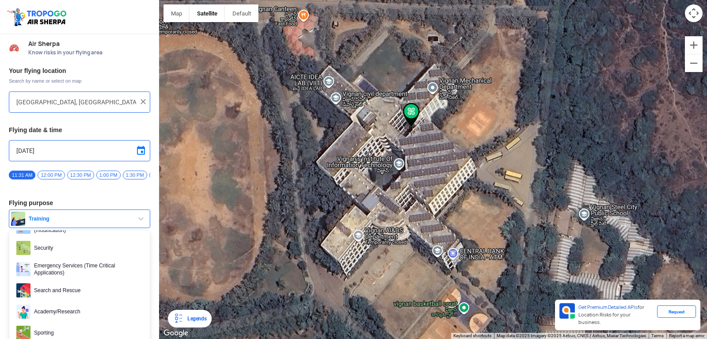
scroll to position [136, 0]
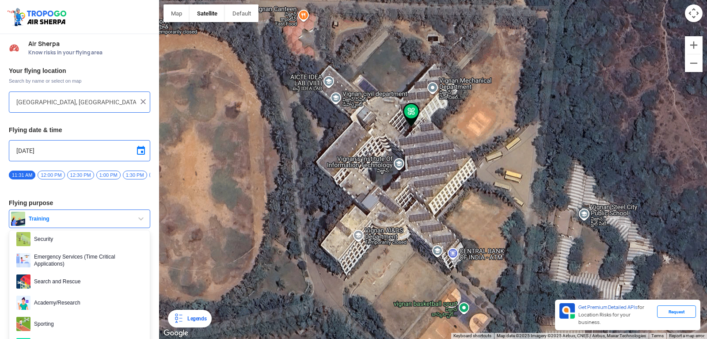
click at [142, 222] on span "button" at bounding box center [141, 219] width 11 height 11
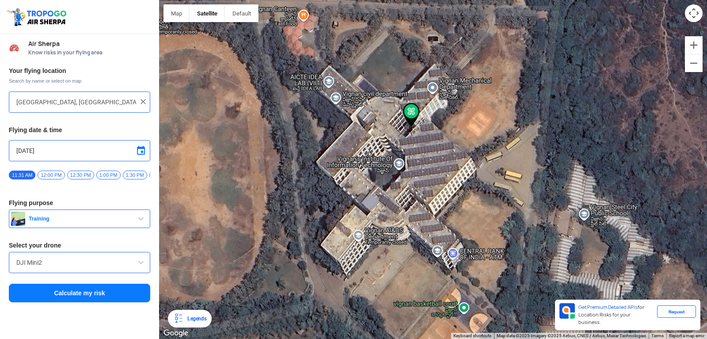
click at [132, 263] on input "DJI Mini2" at bounding box center [79, 262] width 126 height 11
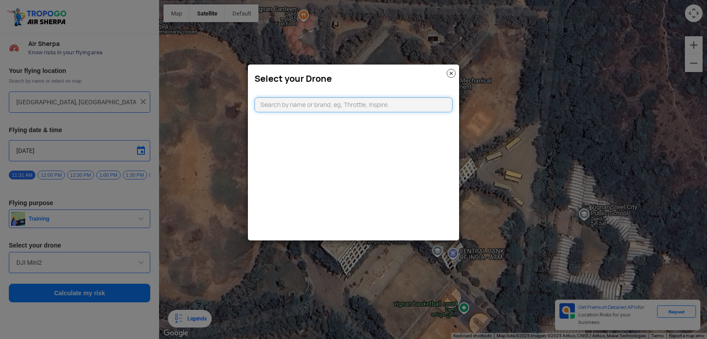
click at [298, 103] on input "text" at bounding box center [354, 104] width 198 height 15
type input "D"
click at [449, 75] on img at bounding box center [451, 73] width 9 height 9
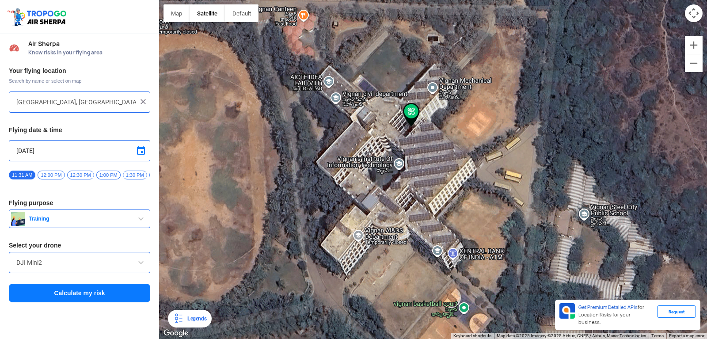
click at [413, 172] on div at bounding box center [433, 169] width 548 height 339
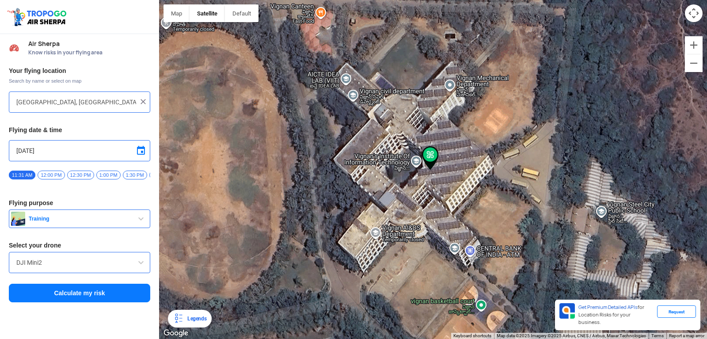
click at [413, 172] on div at bounding box center [433, 169] width 548 height 339
